Goal: Navigation & Orientation: Find specific page/section

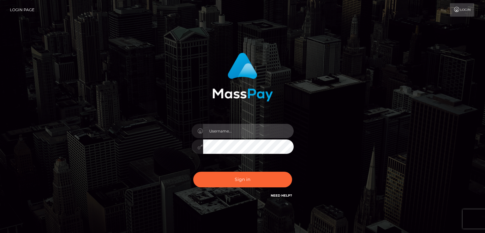
type input "rokhaya.sika"
click at [245, 129] on input "rokhaya.sika" at bounding box center [248, 131] width 91 height 14
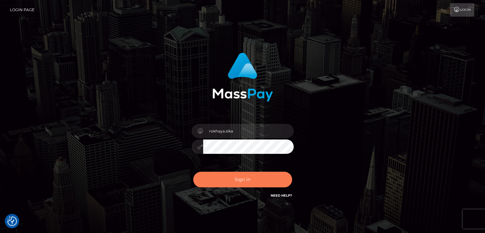
click at [213, 181] on button "Sign in" at bounding box center [242, 180] width 99 height 16
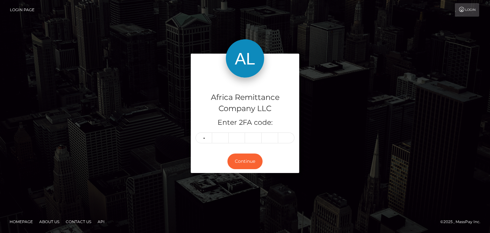
type input "5"
type input "0"
type input "4"
type input "3"
type input "8"
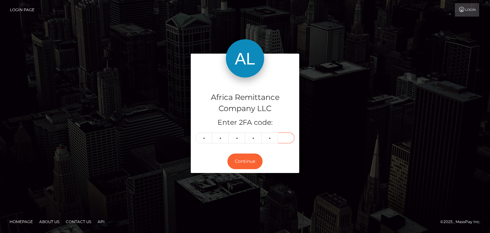
type input "5"
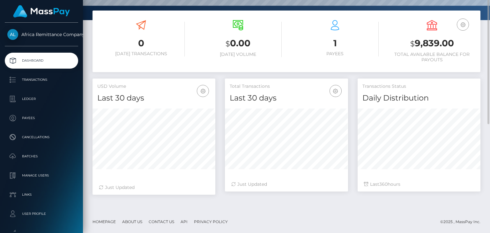
scroll to position [5, 0]
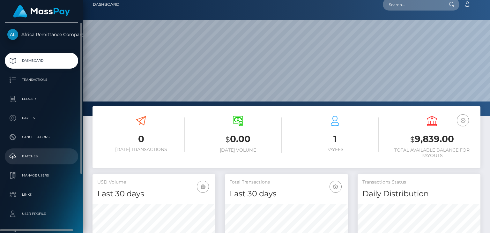
click at [30, 156] on p "Batches" at bounding box center [41, 156] width 68 height 10
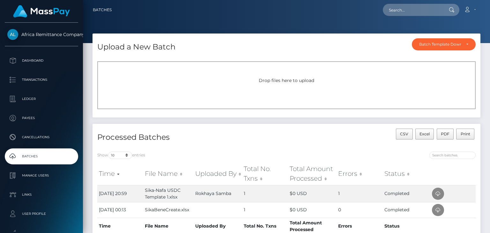
scroll to position [55, 0]
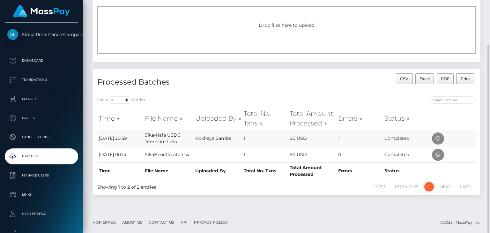
click at [340, 134] on td "1" at bounding box center [359, 138] width 47 height 17
click at [98, 135] on td "[DATE] 20:59" at bounding box center [120, 138] width 46 height 17
click at [106, 138] on td "[DATE] 20:59" at bounding box center [120, 138] width 46 height 17
drag, startPoint x: 166, startPoint y: 136, endPoint x: 232, endPoint y: 137, distance: 66.7
click at [171, 135] on td "Sika-Nafa USDC Template 1.xlsx" at bounding box center [168, 138] width 50 height 17
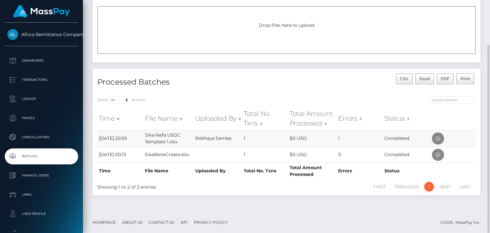
click at [240, 136] on td "Rokhaya Samba" at bounding box center [218, 138] width 48 height 17
drag, startPoint x: 247, startPoint y: 137, endPoint x: 253, endPoint y: 137, distance: 5.4
click at [253, 137] on td "1" at bounding box center [265, 138] width 46 height 17
drag, startPoint x: 333, startPoint y: 139, endPoint x: 409, endPoint y: 137, distance: 76.2
click at [339, 139] on tr "23rd Sep 25 20:59 Sika-Nafa USDC Template 1.xlsx Rokhaya Samba 1 $0 USD 1 Compl…" at bounding box center [286, 138] width 378 height 17
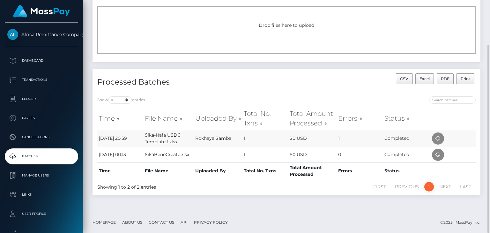
drag, startPoint x: 396, startPoint y: 138, endPoint x: 453, endPoint y: 135, distance: 57.8
click at [398, 138] on td "Completed" at bounding box center [406, 138] width 47 height 17
click at [434, 137] on icon at bounding box center [438, 139] width 8 height 8
click at [338, 140] on td "1" at bounding box center [359, 138] width 47 height 17
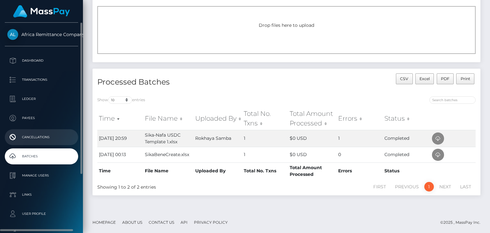
click at [42, 134] on p "Cancellations" at bounding box center [41, 137] width 68 height 10
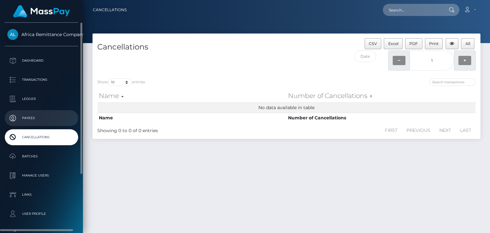
click at [34, 121] on p "Payees" at bounding box center [41, 118] width 68 height 10
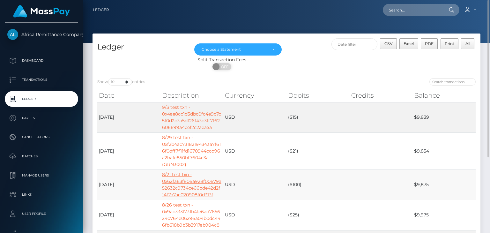
scroll to position [112, 0]
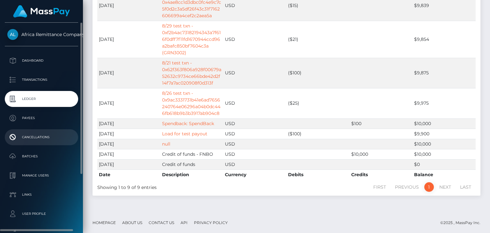
click at [34, 138] on p "Cancellations" at bounding box center [41, 137] width 68 height 10
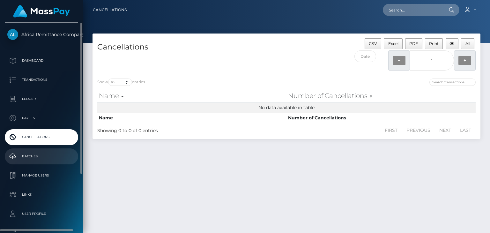
click at [34, 157] on p "Batches" at bounding box center [41, 156] width 68 height 10
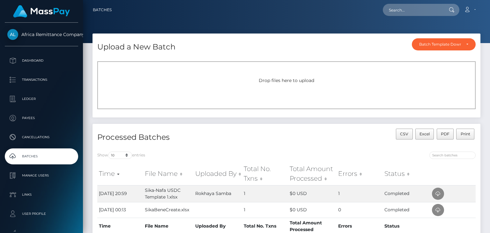
scroll to position [55, 0]
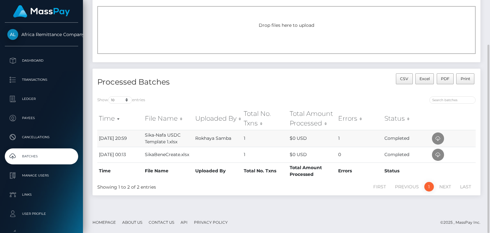
click at [339, 134] on td "1" at bounding box center [359, 138] width 47 height 17
click at [436, 155] on icon at bounding box center [438, 155] width 8 height 8
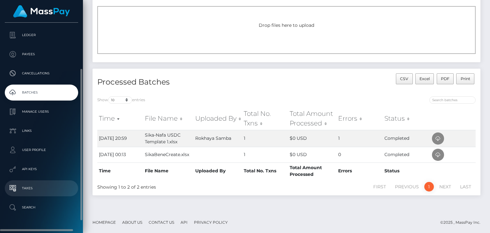
scroll to position [79, 0]
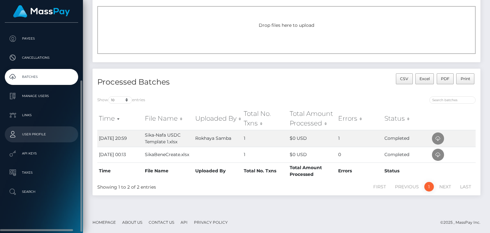
click at [32, 132] on p "User Profile" at bounding box center [41, 134] width 68 height 10
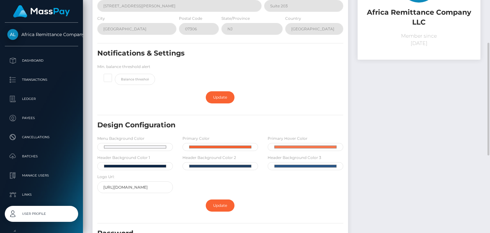
scroll to position [216, 0]
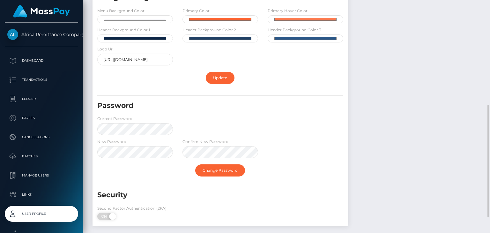
drag, startPoint x: 202, startPoint y: 126, endPoint x: 198, endPoint y: 129, distance: 4.8
click at [203, 126] on div "Password Current Password" at bounding box center [219, 119] width 255 height 37
click at [201, 111] on div "Password" at bounding box center [198, 108] width 213 height 15
click at [267, 141] on div "New Password Confirm New Password" at bounding box center [219, 149] width 255 height 23
click at [221, 168] on link "Change Password" at bounding box center [220, 170] width 50 height 12
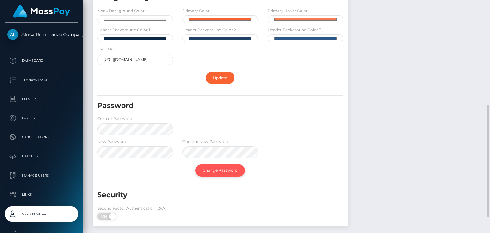
click at [221, 168] on link "Change Password" at bounding box center [220, 170] width 50 height 12
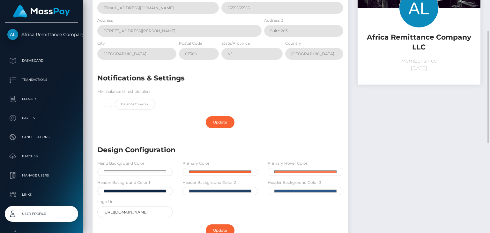
scroll to position [96, 0]
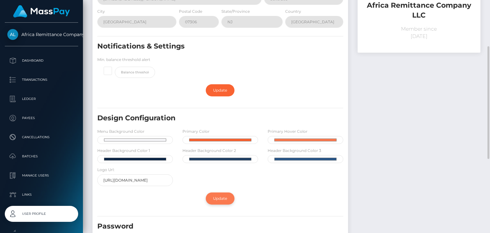
click at [218, 201] on link "Update" at bounding box center [220, 198] width 29 height 12
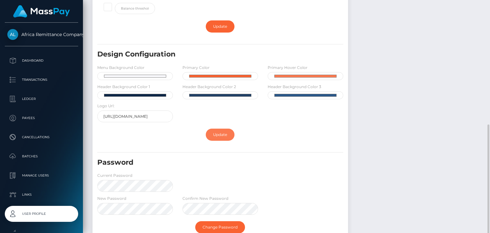
scroll to position [223, 0]
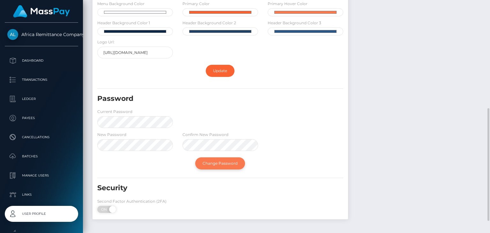
click at [207, 163] on link "Change Password" at bounding box center [220, 163] width 50 height 12
drag, startPoint x: 202, startPoint y: 119, endPoint x: 177, endPoint y: 113, distance: 25.5
click at [203, 119] on div "Password Current Password" at bounding box center [219, 112] width 255 height 37
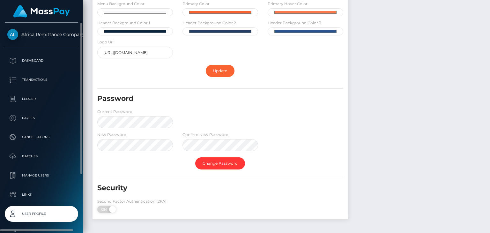
click at [35, 36] on span "Africa Remittance Company LLC" at bounding box center [41, 35] width 73 height 6
click at [28, 63] on p "Dashboard" at bounding box center [41, 61] width 68 height 10
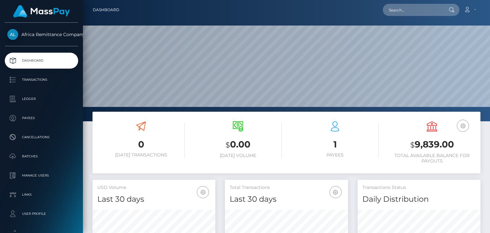
scroll to position [79, 0]
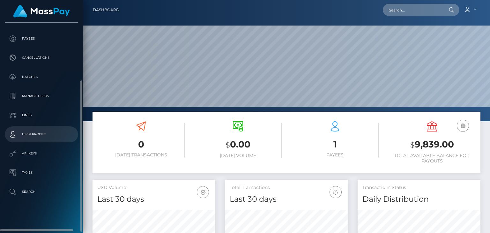
click at [42, 133] on p "User Profile" at bounding box center [41, 134] width 68 height 10
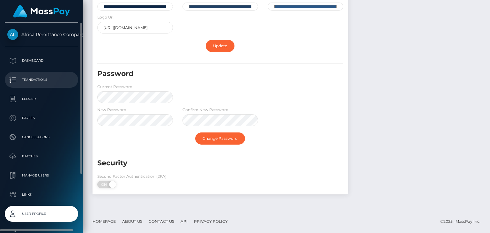
click at [36, 81] on p "Transactions" at bounding box center [41, 80] width 68 height 10
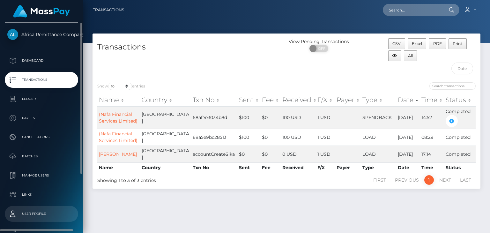
click at [29, 213] on p "User Profile" at bounding box center [41, 214] width 68 height 10
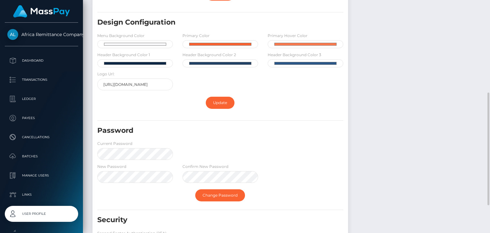
scroll to position [248, 0]
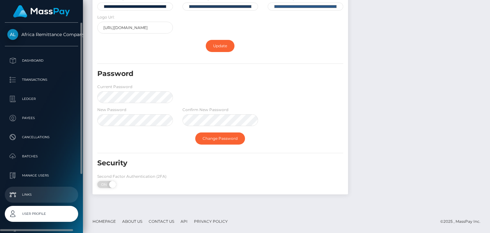
click at [40, 192] on p "Links" at bounding box center [41, 195] width 68 height 10
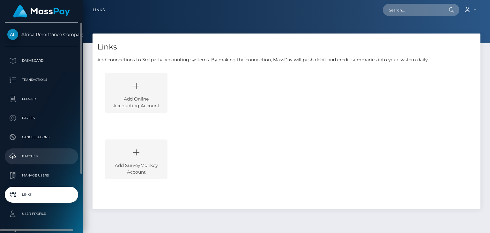
click at [36, 157] on p "Batches" at bounding box center [41, 156] width 68 height 10
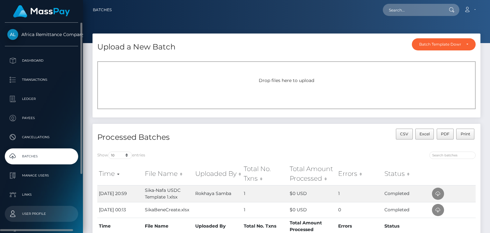
click at [31, 216] on p "User Profile" at bounding box center [41, 214] width 68 height 10
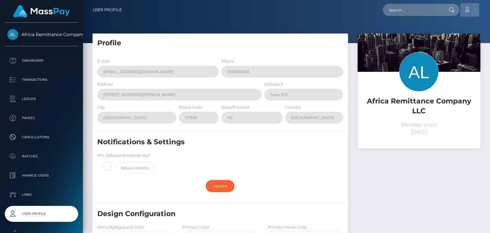
click at [466, 9] on icon at bounding box center [467, 9] width 7 height 5
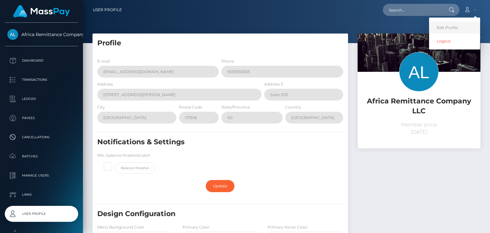
click at [456, 27] on link "Edit Profile" at bounding box center [454, 28] width 51 height 12
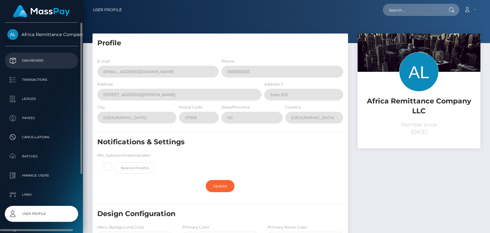
click at [25, 56] on p "Dashboard" at bounding box center [41, 61] width 68 height 10
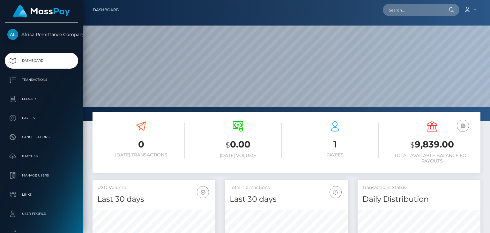
scroll to position [113, 122]
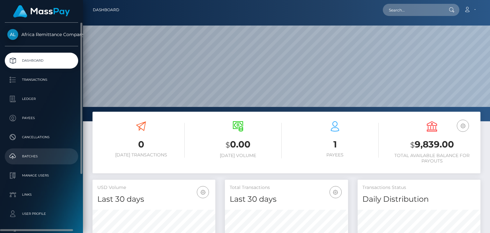
click at [28, 158] on p "Batches" at bounding box center [41, 156] width 68 height 10
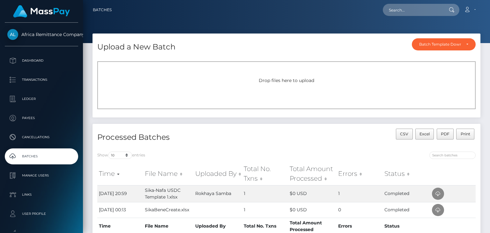
scroll to position [55, 0]
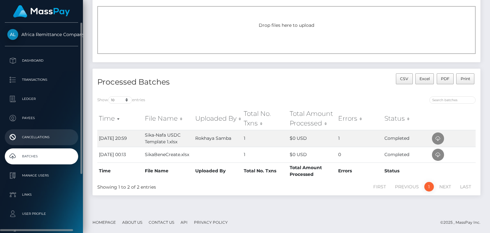
click at [31, 134] on p "Cancellations" at bounding box center [41, 137] width 68 height 10
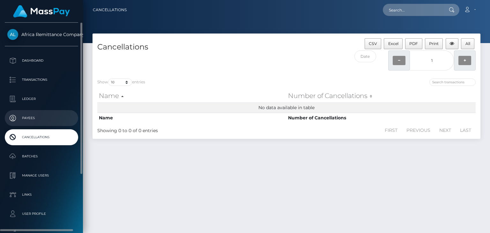
click at [36, 111] on link "Payees" at bounding box center [41, 118] width 73 height 16
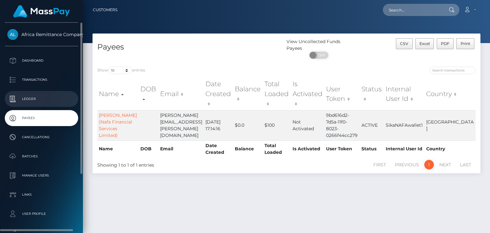
click at [26, 99] on p "Ledger" at bounding box center [41, 99] width 68 height 10
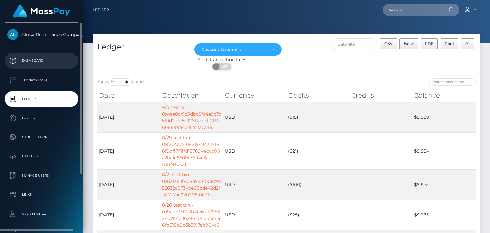
click at [31, 58] on p "Dashboard" at bounding box center [41, 61] width 68 height 10
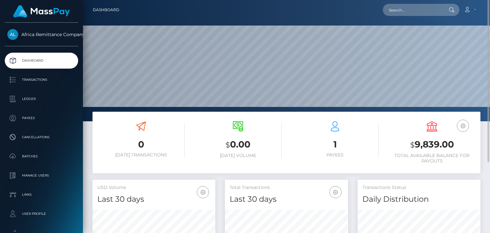
scroll to position [64, 0]
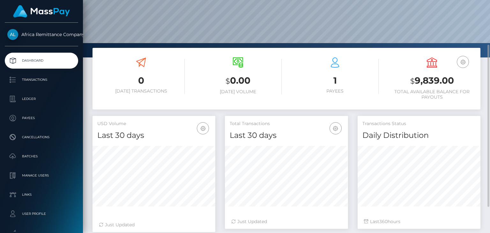
click at [338, 81] on h3 "1" at bounding box center [334, 80] width 87 height 12
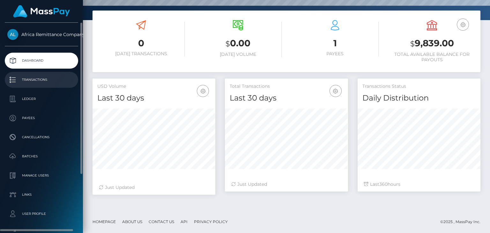
click at [43, 79] on p "Transactions" at bounding box center [41, 80] width 68 height 10
